Goal: Information Seeking & Learning: Learn about a topic

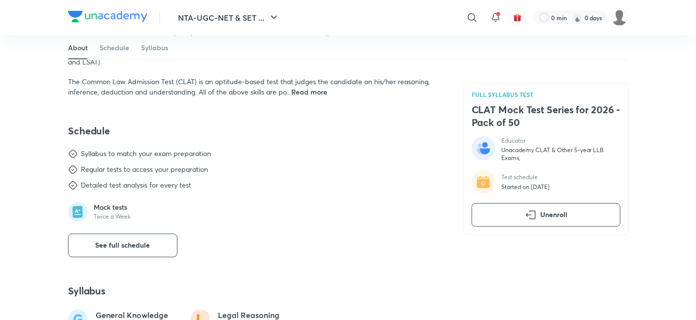
scroll to position [547, 0]
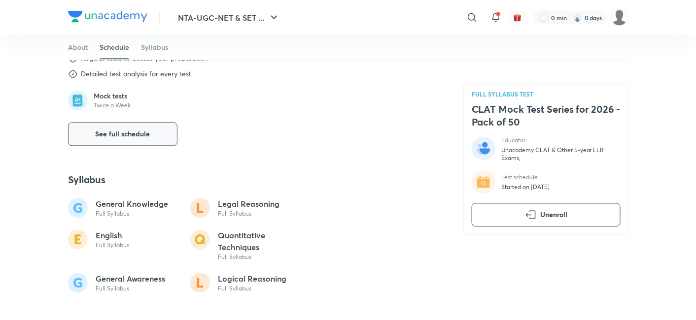
click at [115, 135] on span "See full schedule" at bounding box center [123, 135] width 55 height 10
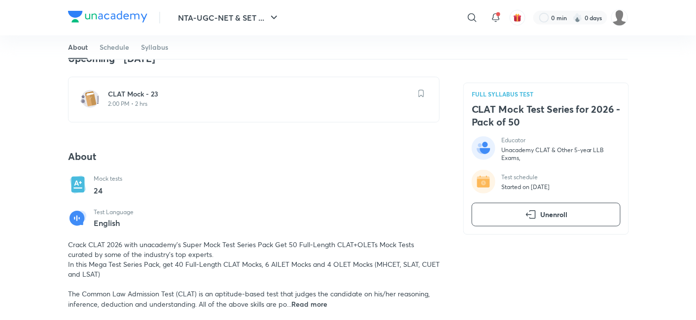
scroll to position [164, 0]
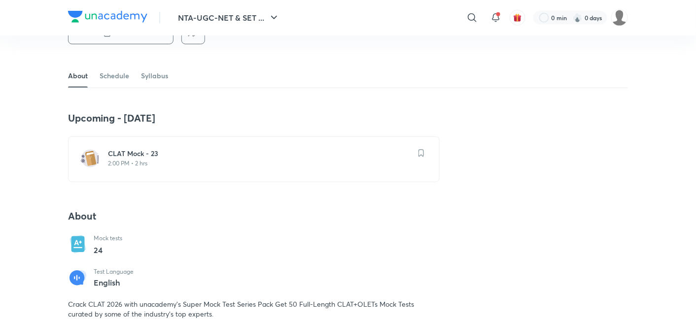
click at [155, 150] on h6 "CLAT Mock - 23" at bounding box center [259, 154] width 303 height 10
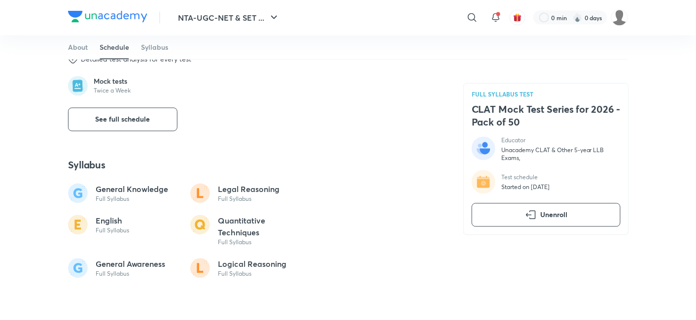
scroll to position [429, 0]
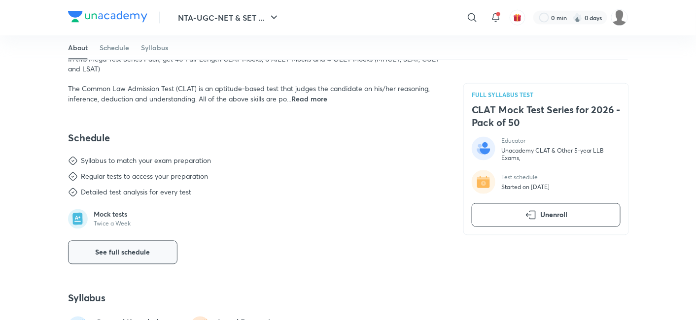
click at [155, 251] on button "See full schedule" at bounding box center [122, 253] width 109 height 24
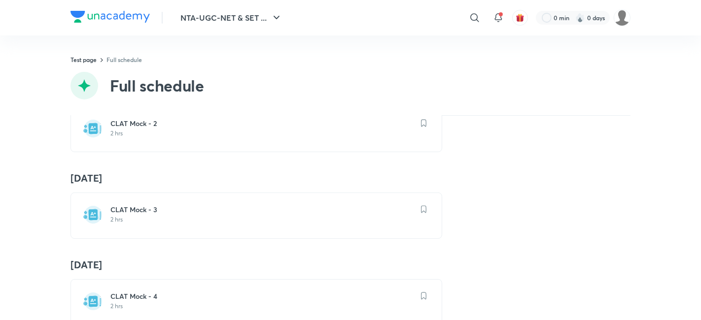
scroll to position [437, 0]
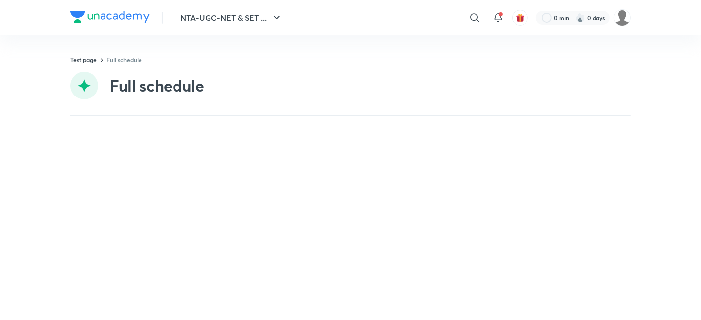
click at [246, 48] on div "Test page Full schedule Full schedule" at bounding box center [350, 167] width 560 height 265
click at [119, 61] on link "Full schedule" at bounding box center [123, 60] width 35 height 8
click at [79, 58] on div "Test page Full schedule Full schedule" at bounding box center [350, 167] width 560 height 265
click at [80, 60] on link "Test page" at bounding box center [83, 60] width 26 height 8
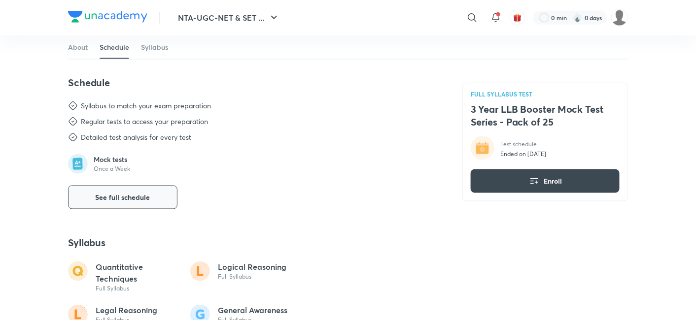
click at [155, 198] on button "See full schedule" at bounding box center [122, 198] width 109 height 24
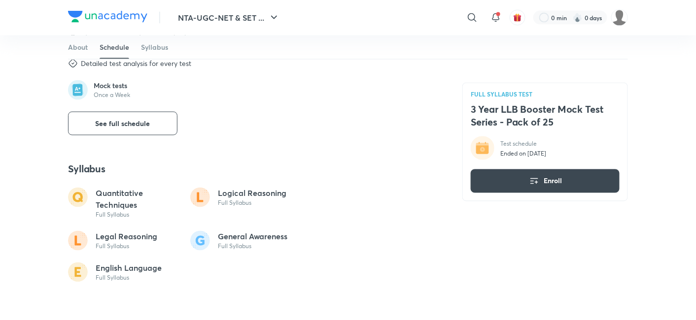
scroll to position [493, 0]
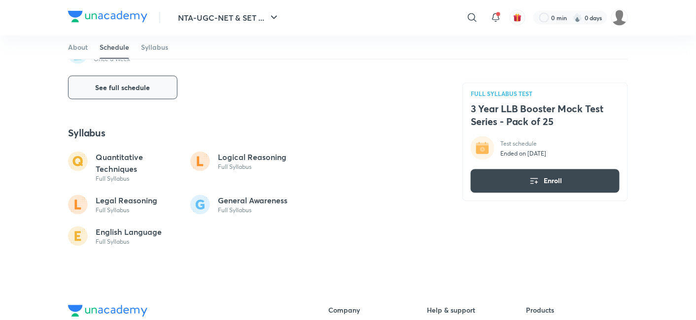
click at [138, 87] on span "See full schedule" at bounding box center [123, 88] width 55 height 10
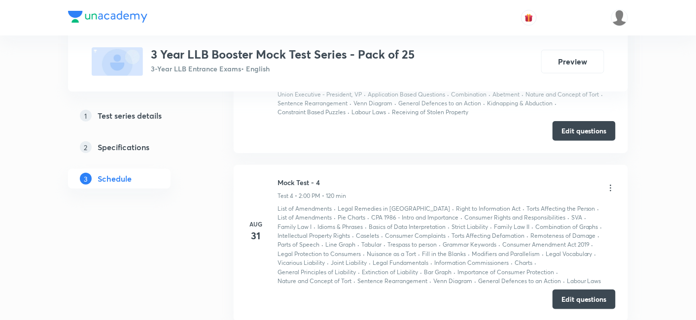
scroll to position [1167, 0]
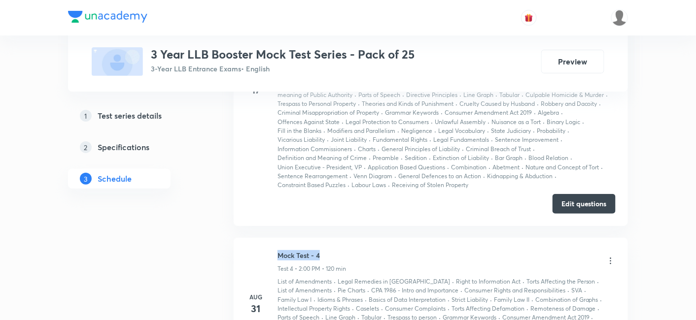
drag, startPoint x: 287, startPoint y: 248, endPoint x: 267, endPoint y: 248, distance: 20.7
click at [267, 250] on div "Aug 31 Mock Test - 4 Test 4 • 2:00 PM • 120 min List of Amendments · Legal Reme…" at bounding box center [431, 304] width 370 height 109
click at [571, 201] on button "Edit questions" at bounding box center [583, 203] width 63 height 20
